Goal: Transaction & Acquisition: Purchase product/service

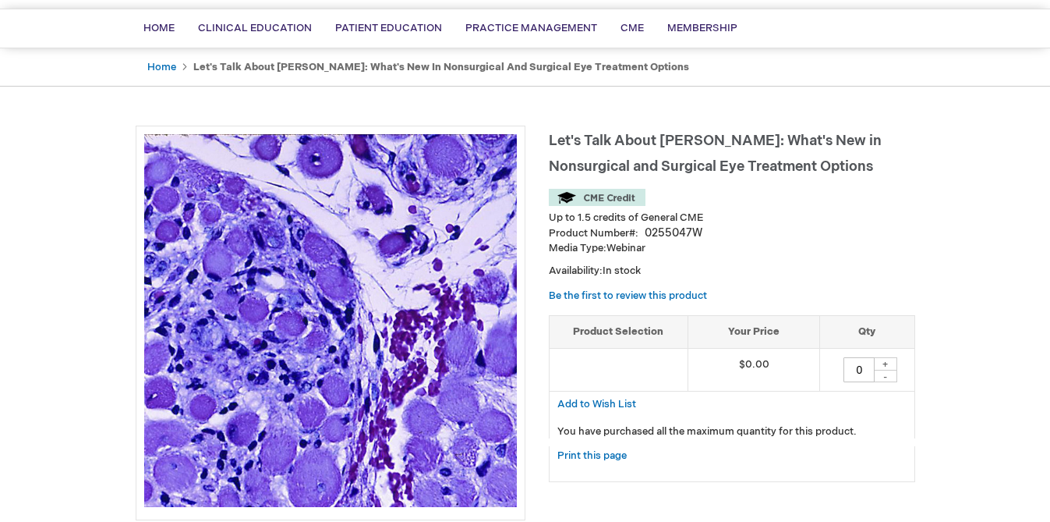
scroll to position [112, 0]
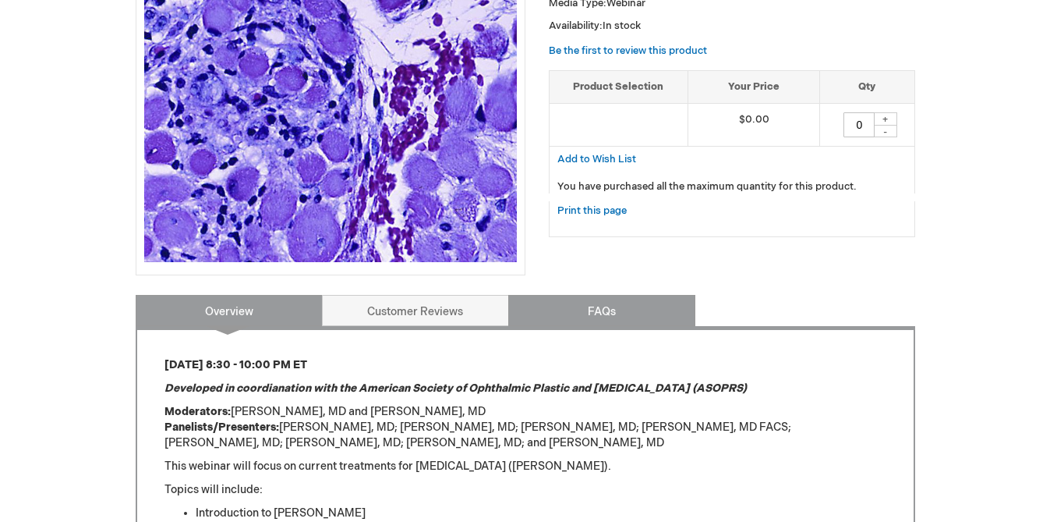
click at [568, 315] on link "FAQs" at bounding box center [601, 310] width 187 height 31
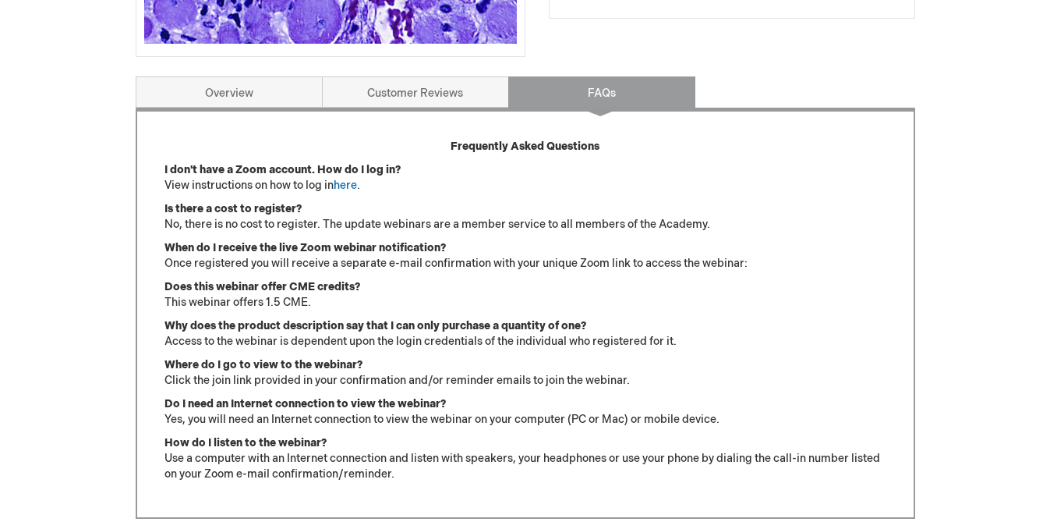
scroll to position [571, 0]
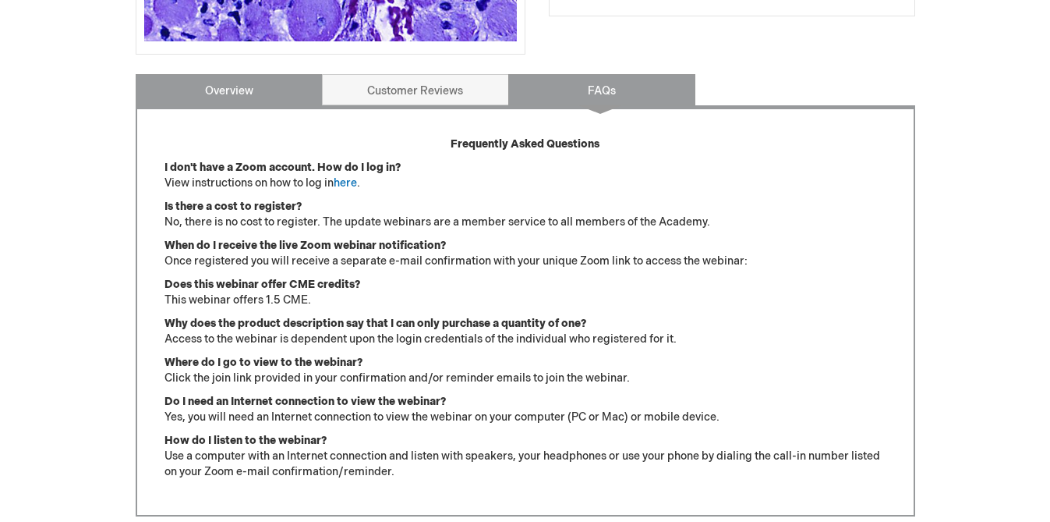
click at [256, 97] on link "Overview" at bounding box center [229, 89] width 187 height 31
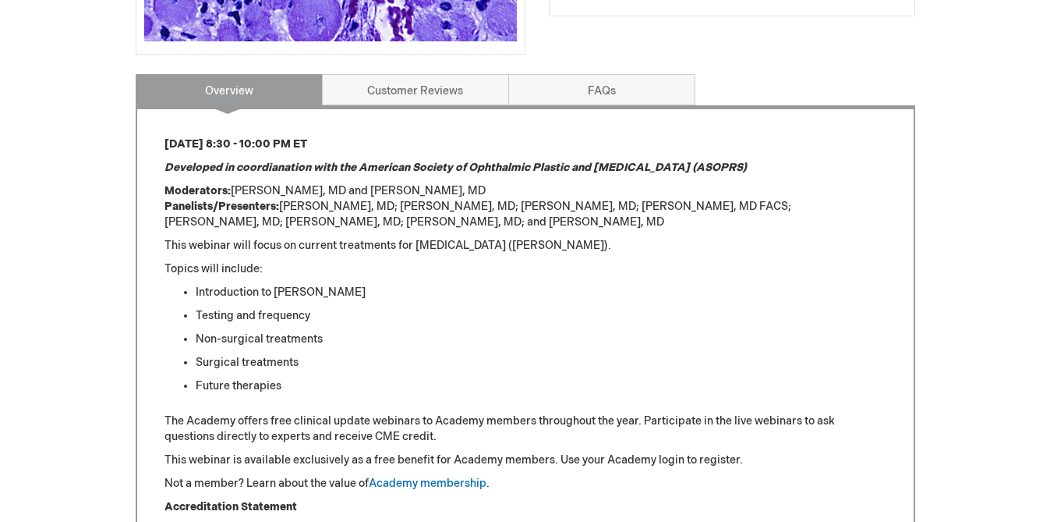
scroll to position [645, 0]
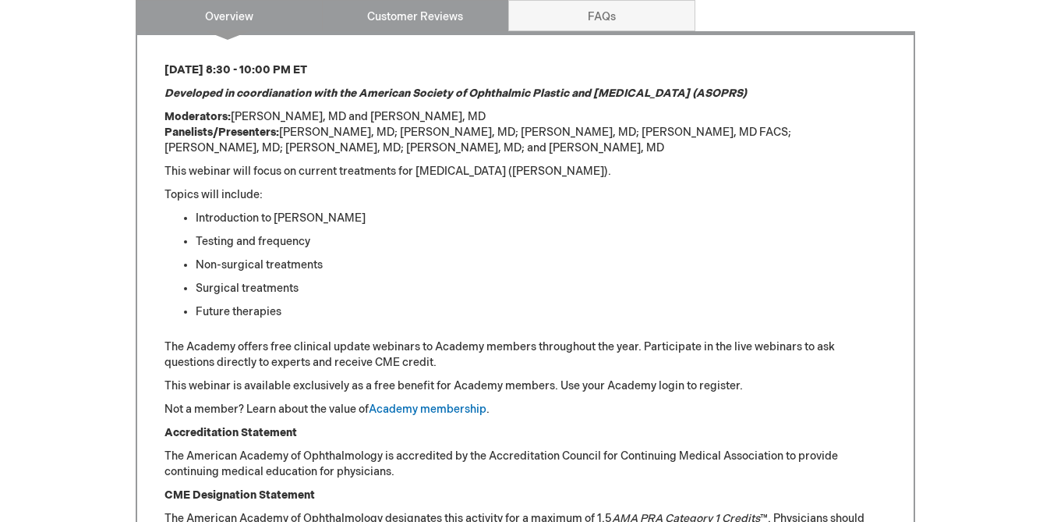
click at [406, 28] on link "Customer Reviews" at bounding box center [415, 15] width 187 height 31
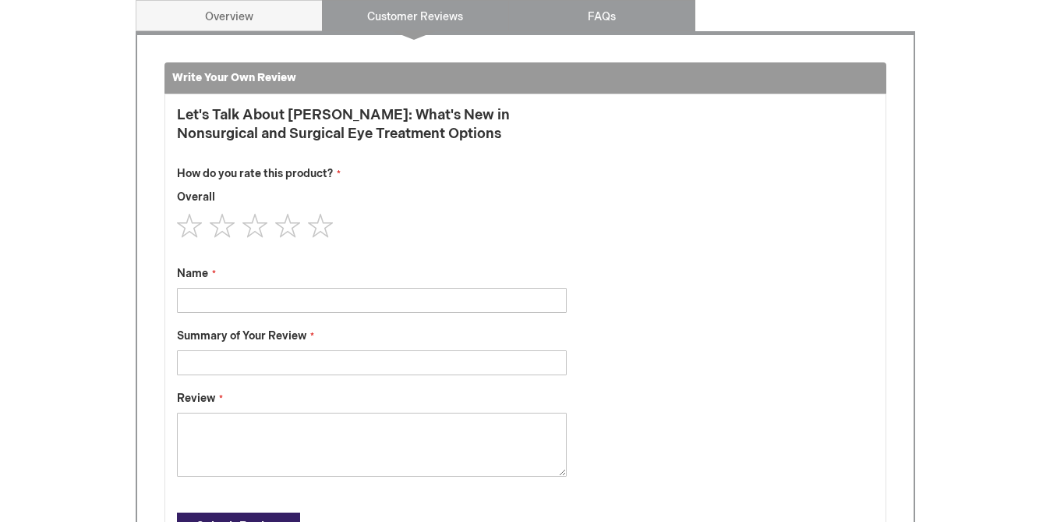
click at [523, 11] on link "FAQs" at bounding box center [601, 15] width 187 height 31
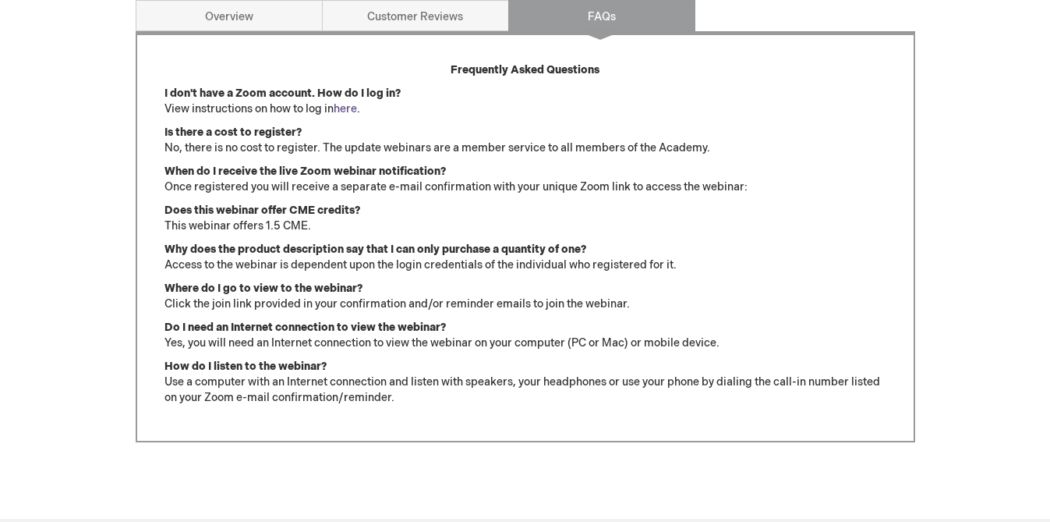
click at [352, 108] on link "here" at bounding box center [345, 108] width 23 height 13
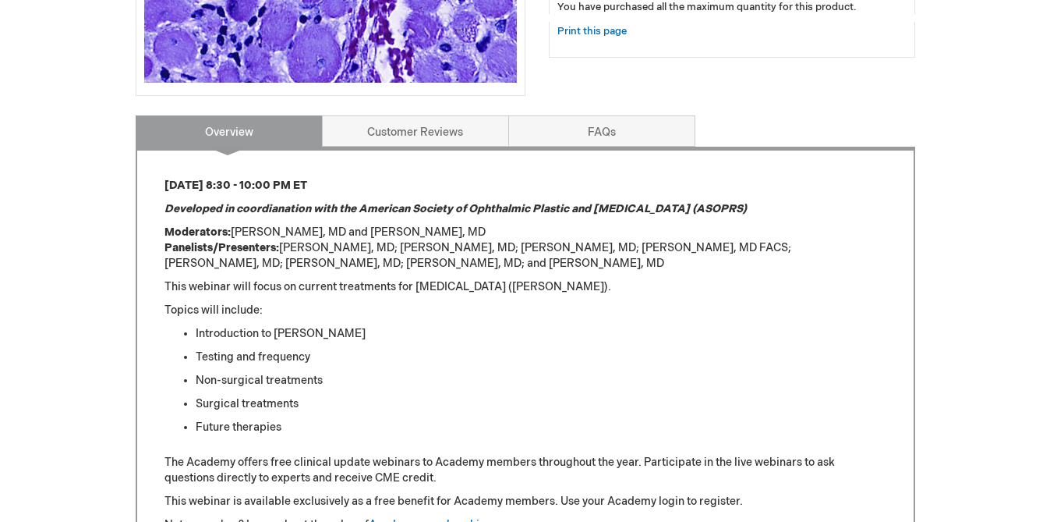
scroll to position [527, 0]
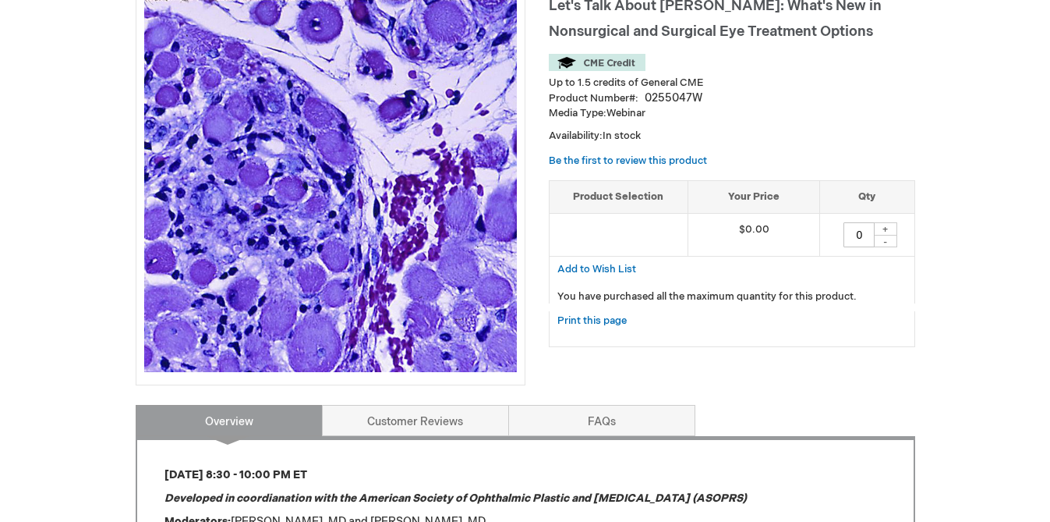
scroll to position [262, 0]
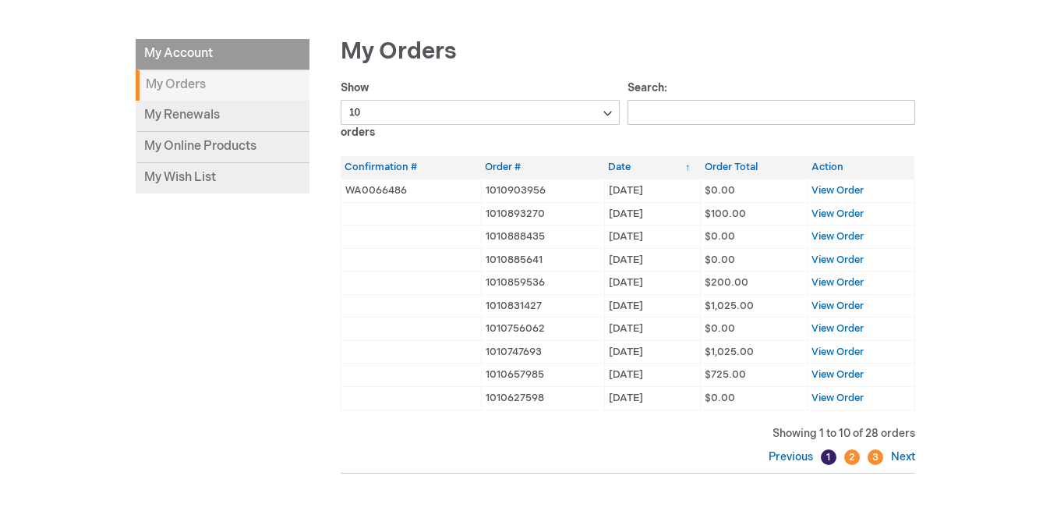
scroll to position [229, 0]
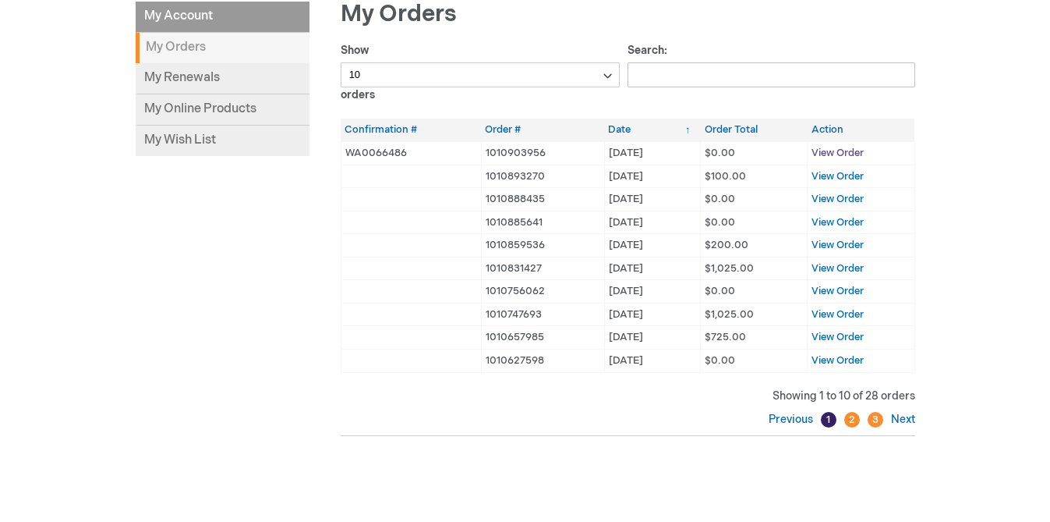
click at [851, 154] on span "View Order" at bounding box center [838, 153] width 52 height 12
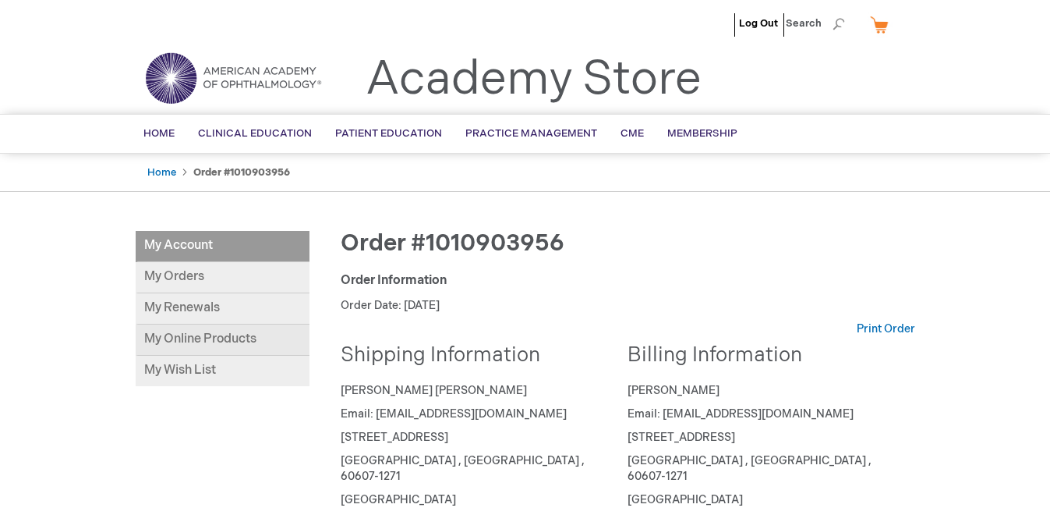
click at [201, 342] on link "My Online Products" at bounding box center [223, 339] width 174 height 31
click at [185, 268] on link "My Orders" at bounding box center [223, 277] width 174 height 31
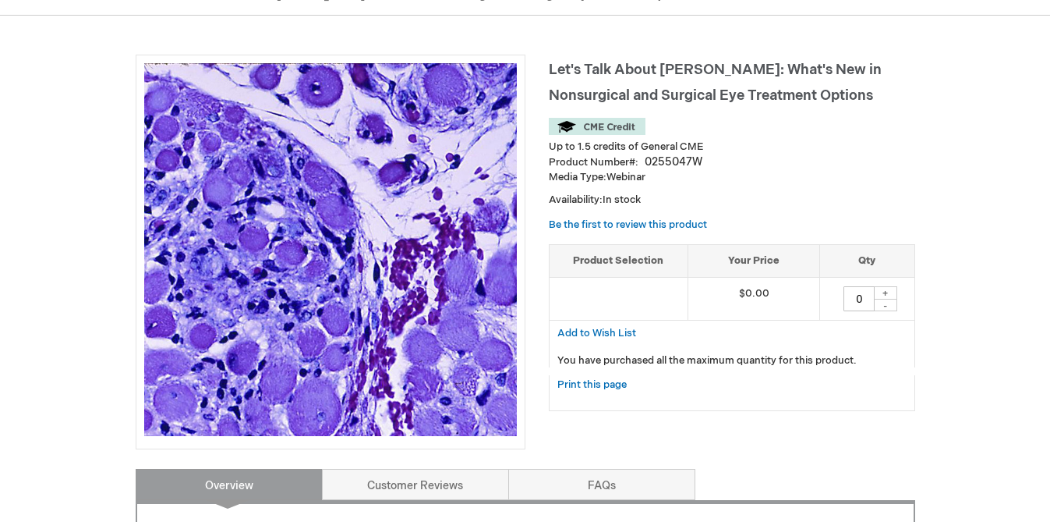
scroll to position [175, 0]
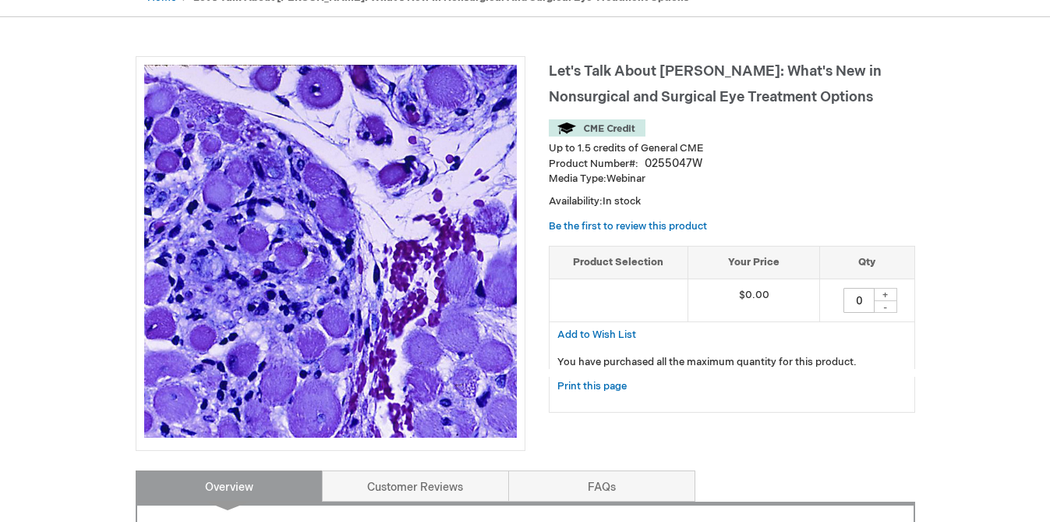
click at [887, 294] on div "+" at bounding box center [885, 294] width 23 height 13
click at [883, 293] on div "+" at bounding box center [885, 294] width 23 height 13
click at [891, 293] on div "+" at bounding box center [885, 294] width 23 height 13
click at [876, 296] on div "+" at bounding box center [885, 294] width 23 height 13
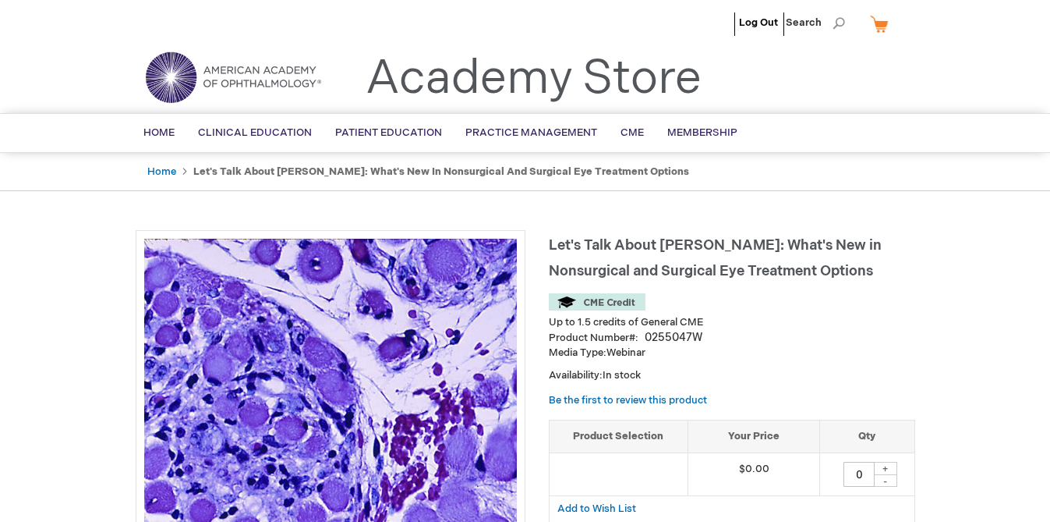
scroll to position [0, 0]
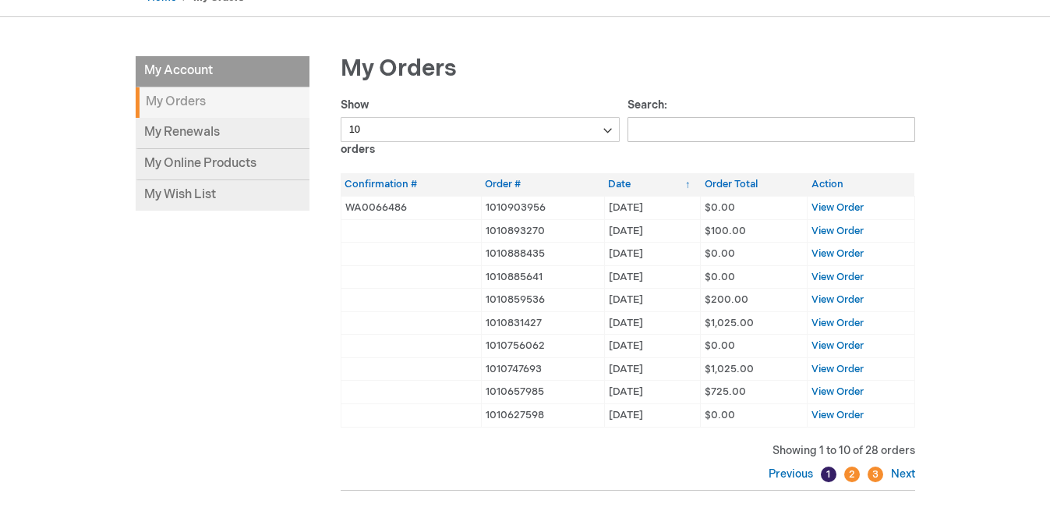
scroll to position [82, 0]
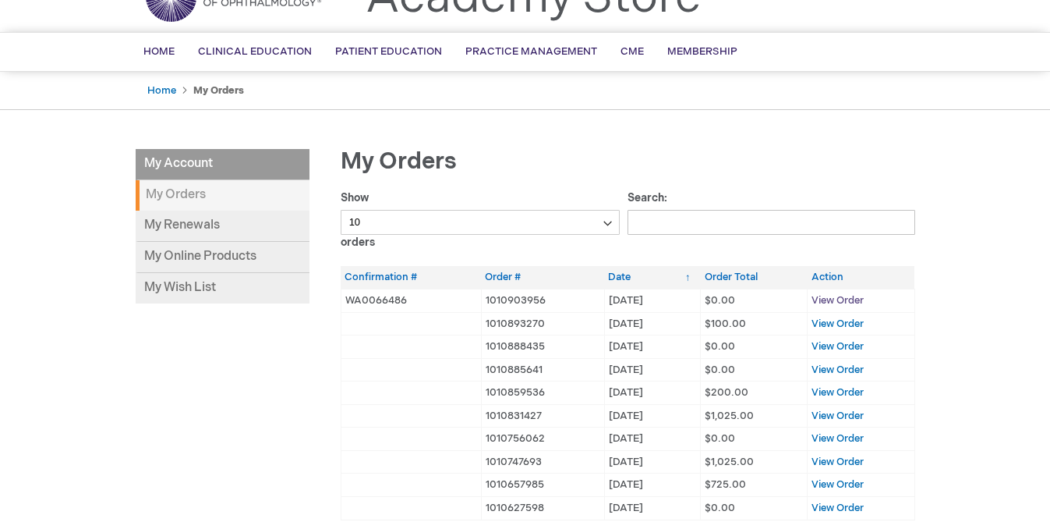
click at [839, 299] on span "View Order" at bounding box center [838, 300] width 52 height 12
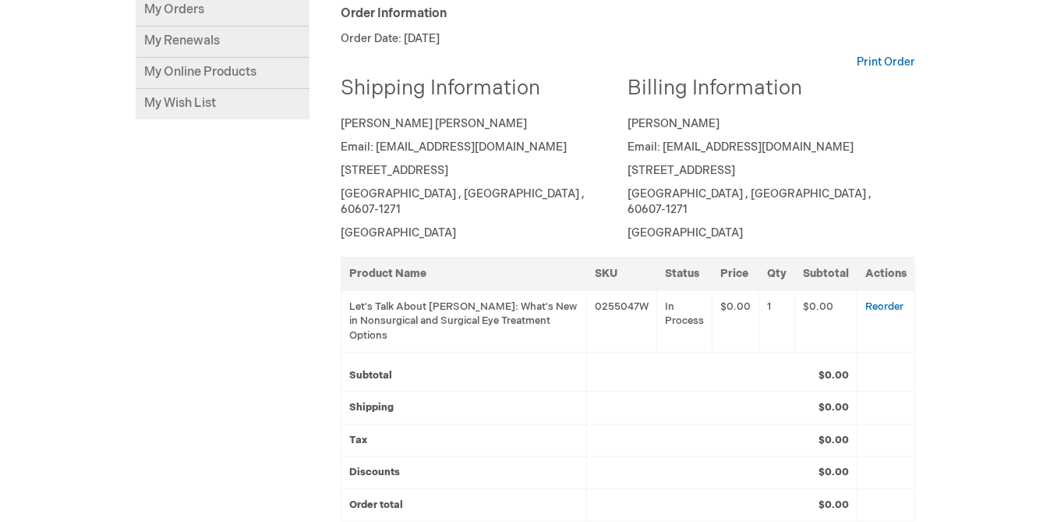
scroll to position [281, 0]
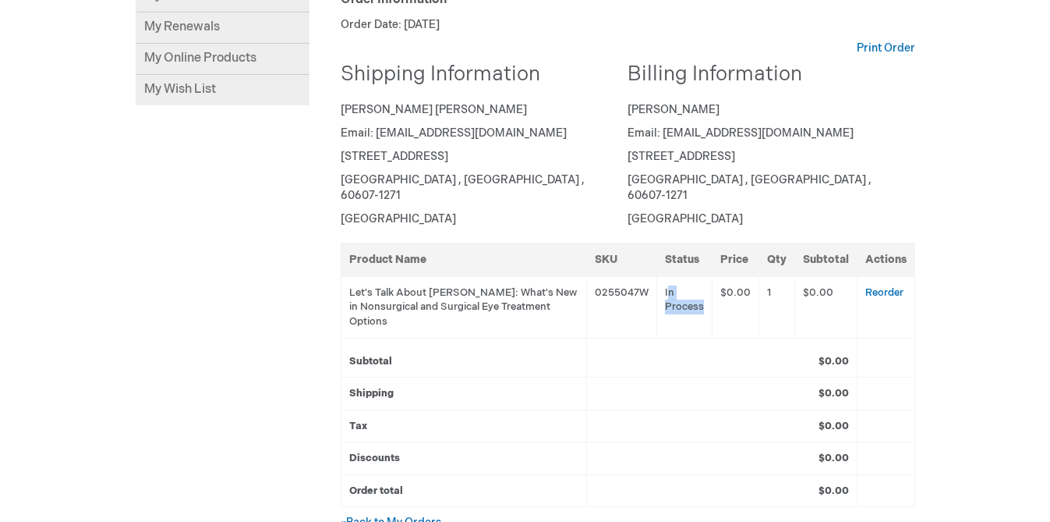
drag, startPoint x: 670, startPoint y: 274, endPoint x: 707, endPoint y: 292, distance: 41.5
click at [707, 292] on td "In Process" at bounding box center [684, 307] width 55 height 62
click at [709, 292] on td "In Process" at bounding box center [684, 307] width 55 height 62
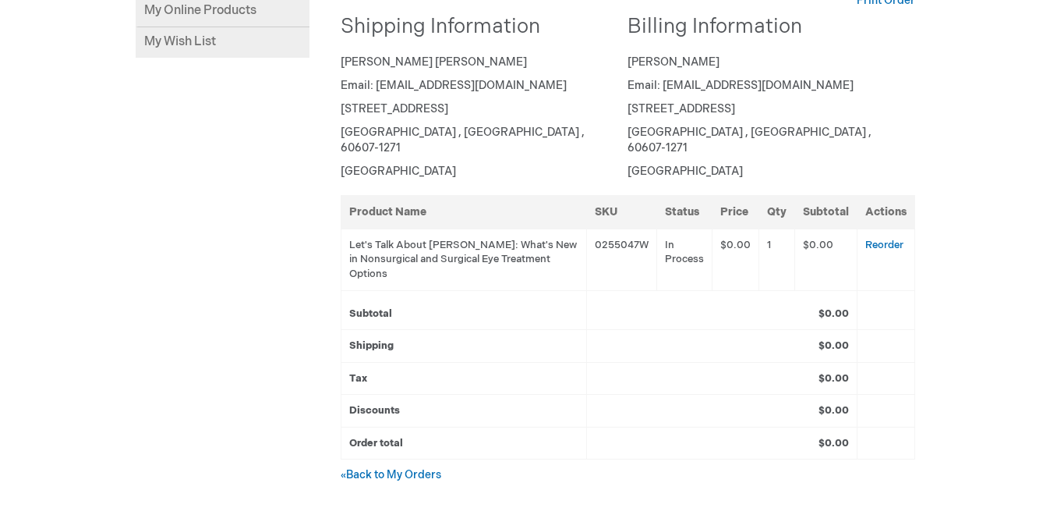
scroll to position [331, 0]
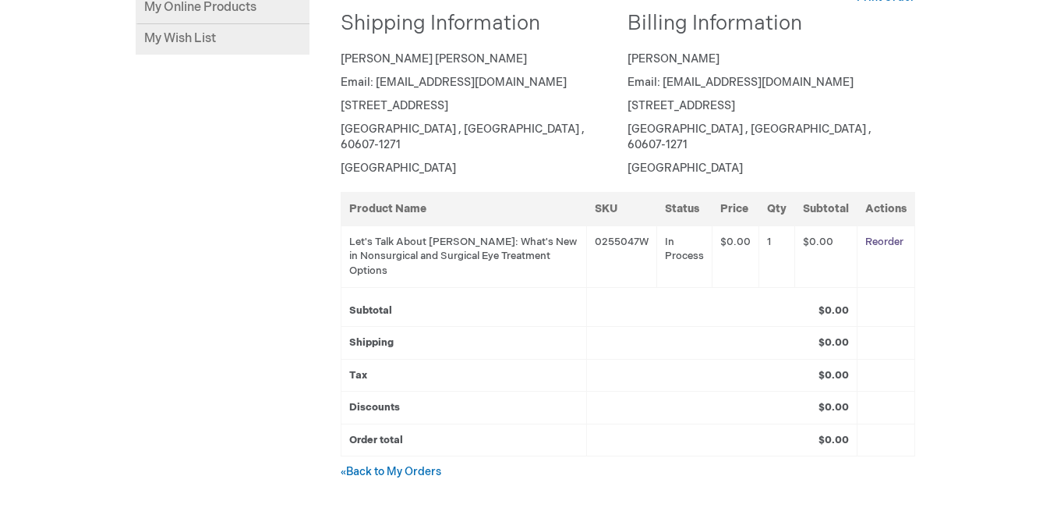
click at [890, 235] on link "Reorder" at bounding box center [885, 241] width 38 height 12
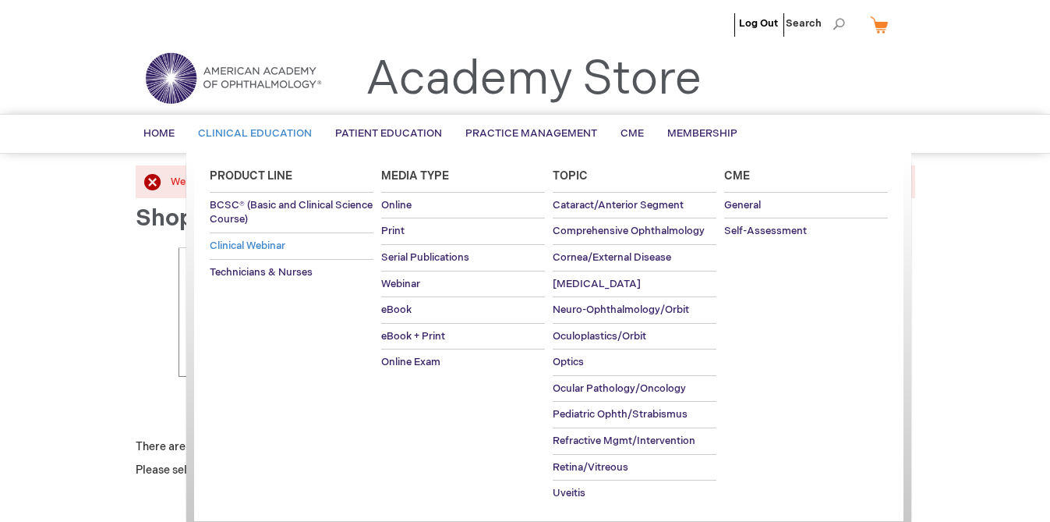
click at [250, 244] on span "Clinical Webinar" at bounding box center [248, 245] width 76 height 12
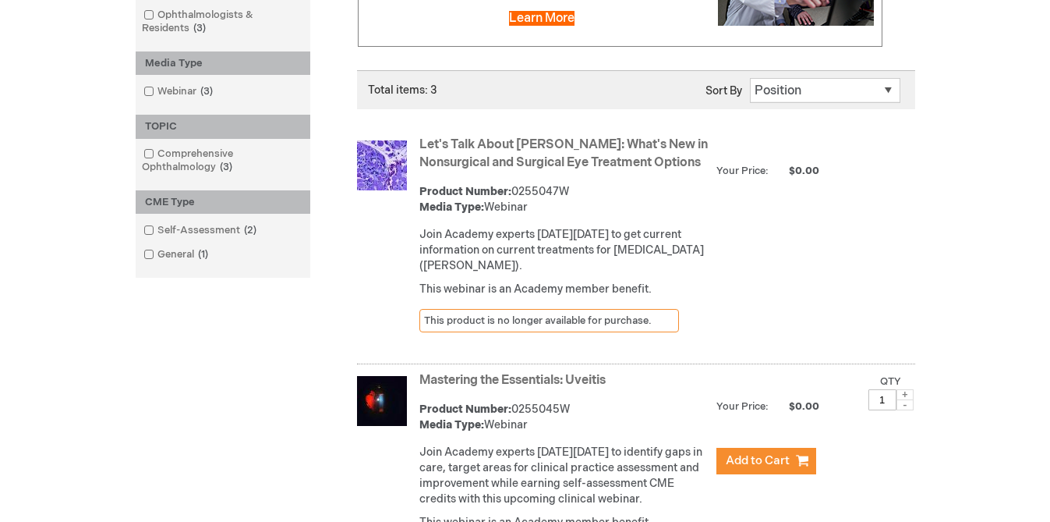
scroll to position [355, 0]
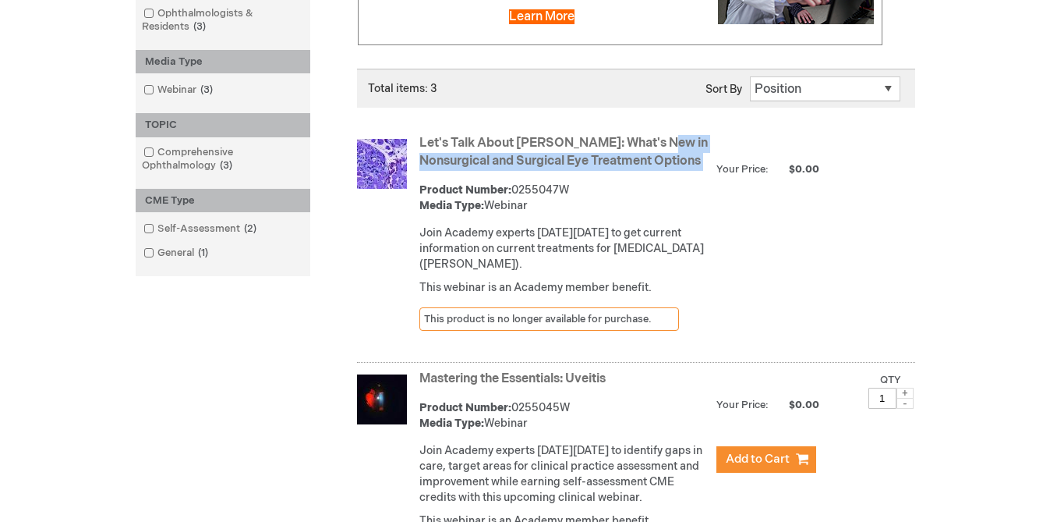
drag, startPoint x: 454, startPoint y: 133, endPoint x: 454, endPoint y: 189, distance: 56.1
click at [454, 189] on div "Let's Talk About TED: What's New in Nonsurgical and Surgical Eye Treatment Opti…" at bounding box center [668, 234] width 496 height 207
